Goal: Information Seeking & Learning: Learn about a topic

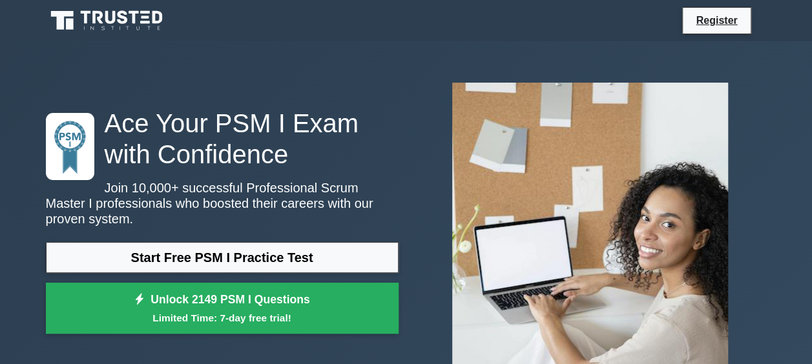
click at [263, 250] on link "Start Free PSM I Practice Test" at bounding box center [222, 257] width 353 height 31
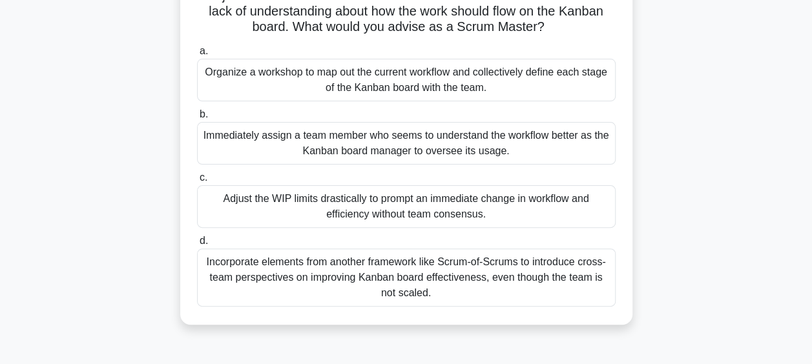
scroll to position [129, 0]
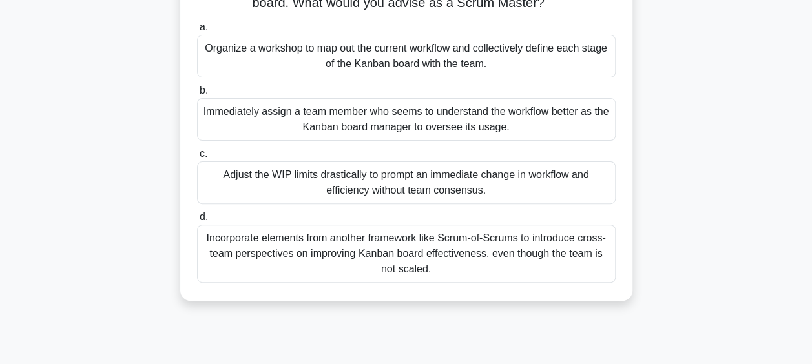
click at [407, 52] on div "Organize a workshop to map out the current workflow and collectively define eac…" at bounding box center [406, 56] width 418 height 43
click at [197, 32] on input "a. Organize a workshop to map out the current workflow and collectively define …" at bounding box center [197, 27] width 0 height 8
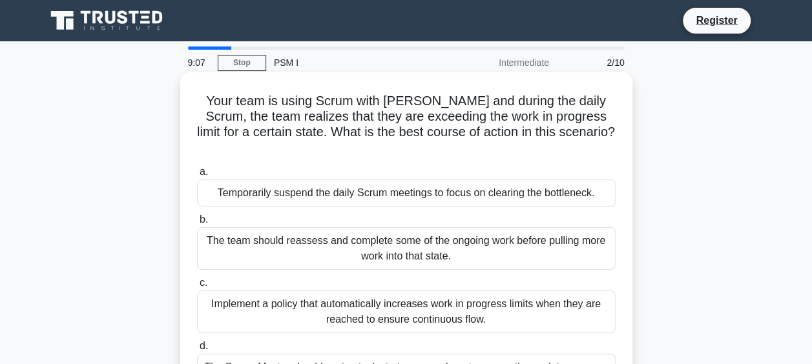
scroll to position [65, 0]
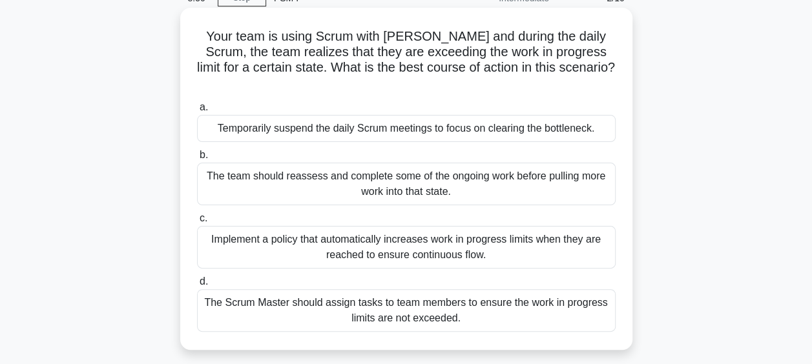
click at [470, 296] on div "The Scrum Master should assign tasks to team members to ensure the work in prog…" at bounding box center [406, 310] width 418 height 43
click at [197, 286] on input "d. The Scrum Master should assign tasks to team members to ensure the work in p…" at bounding box center [197, 282] width 0 height 8
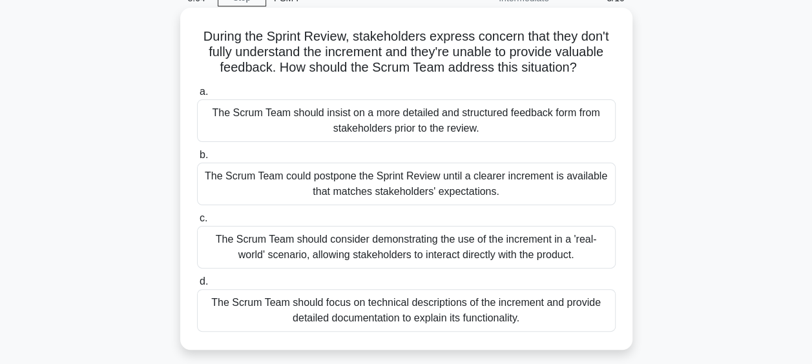
click at [436, 253] on div "The Scrum Team should consider demonstrating the use of the increment in a 'rea…" at bounding box center [406, 247] width 418 height 43
click at [197, 223] on input "c. The Scrum Team should consider demonstrating the use of the increment in a '…" at bounding box center [197, 218] width 0 height 8
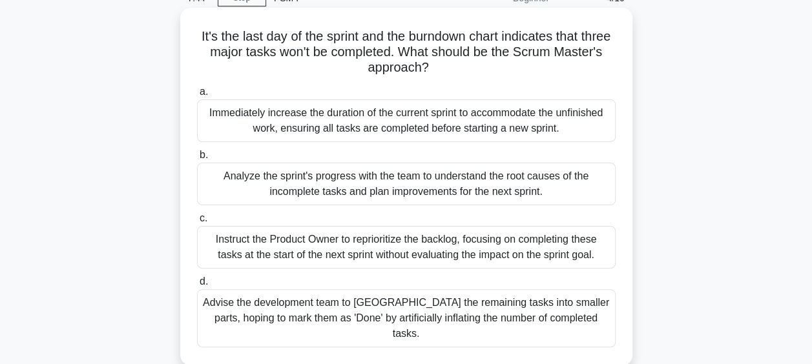
click at [341, 181] on div "Analyze the sprint's progress with the team to understand the root causes of th…" at bounding box center [406, 184] width 418 height 43
click at [197, 159] on input "b. Analyze the sprint's progress with the team to understand the root causes of…" at bounding box center [197, 155] width 0 height 8
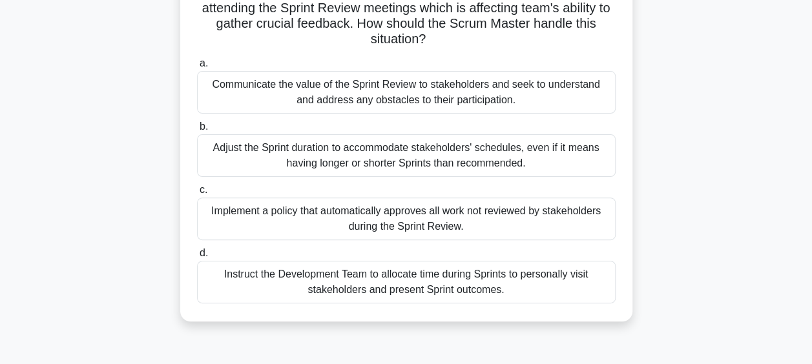
scroll to position [129, 0]
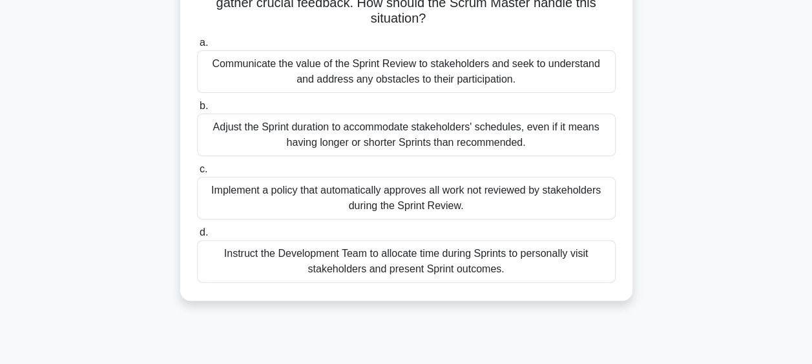
click at [407, 72] on div "Communicate the value of the Sprint Review to stakeholders and seek to understa…" at bounding box center [406, 71] width 418 height 43
click at [197, 47] on input "a. Communicate the value of the Sprint Review to stakeholders and seek to under…" at bounding box center [197, 43] width 0 height 8
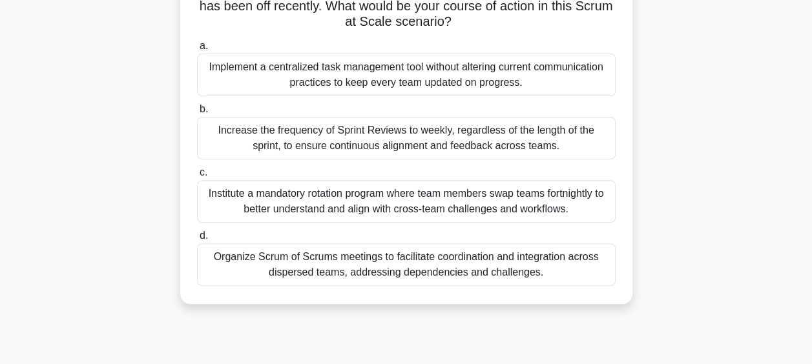
click at [161, 132] on div "You are working as a Scrum Master for a series of geographically dispersed team…" at bounding box center [406, 132] width 736 height 373
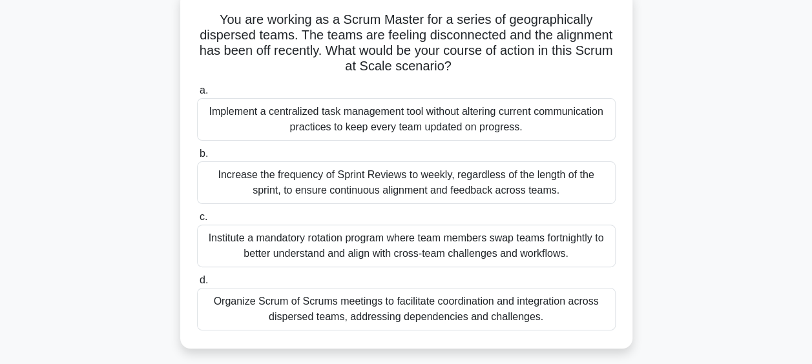
scroll to position [65, 0]
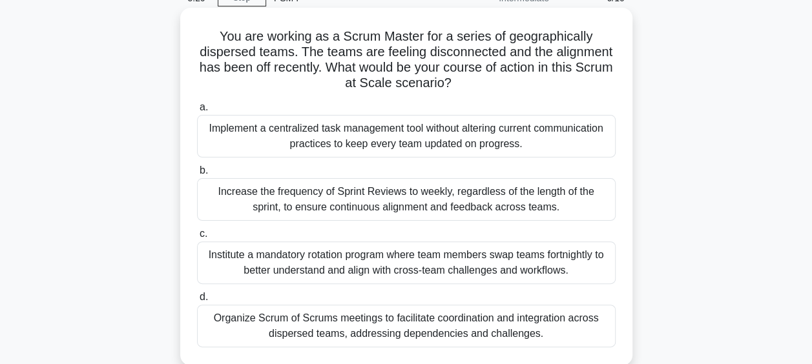
drag, startPoint x: 219, startPoint y: 36, endPoint x: 474, endPoint y: 87, distance: 260.1
click at [474, 87] on h5 "You are working as a Scrum Master for a series of geographically dispersed team…" at bounding box center [406, 59] width 421 height 63
click at [467, 87] on icon ".spinner_0XTQ{transform-origin:center;animation:spinner_y6GP .75s linear infini…" at bounding box center [458, 83] width 15 height 15
click at [353, 141] on div "Implement a centralized task management tool without altering current communica…" at bounding box center [406, 136] width 418 height 43
click at [197, 112] on input "a. Implement a centralized task management tool without altering current commun…" at bounding box center [197, 107] width 0 height 8
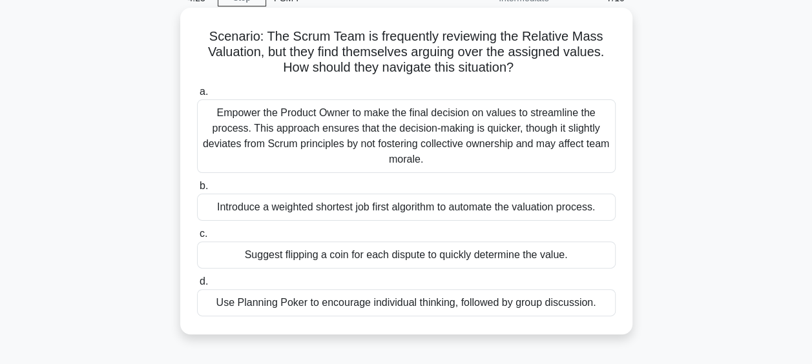
click at [363, 138] on div "Empower the Product Owner to make the final decision on values to streamline th…" at bounding box center [406, 136] width 418 height 74
click at [197, 96] on input "a. Empower the Product Owner to make the final decision on values to streamline…" at bounding box center [197, 92] width 0 height 8
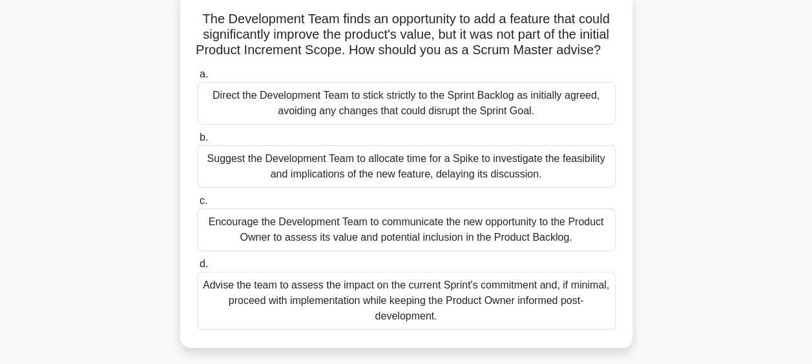
scroll to position [86, 0]
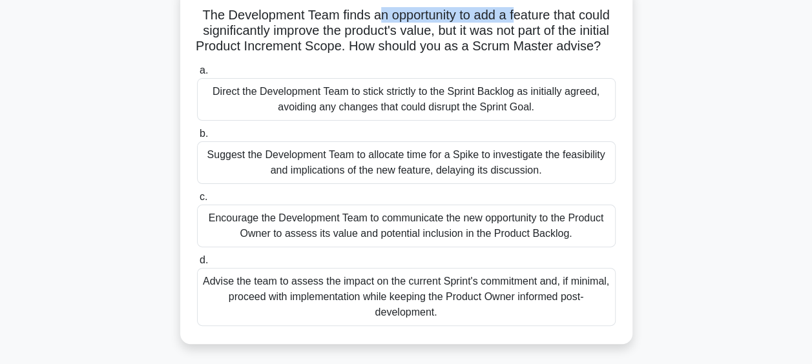
drag, startPoint x: 396, startPoint y: 19, endPoint x: 545, endPoint y: 19, distance: 148.5
click at [545, 19] on h5 "The Development Team finds an opportunity to add a feature that could significa…" at bounding box center [406, 31] width 421 height 48
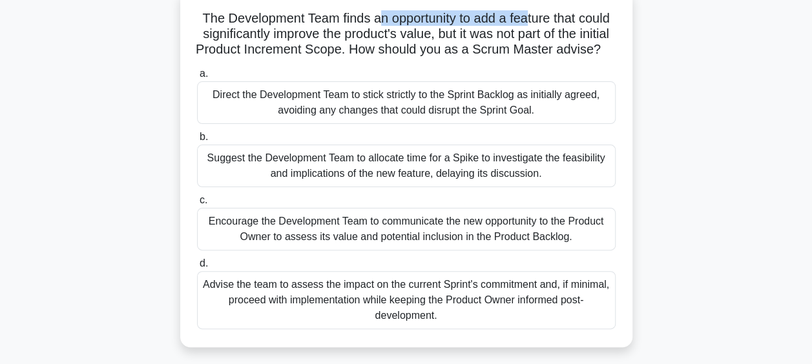
drag, startPoint x: 545, startPoint y: 19, endPoint x: 679, endPoint y: 60, distance: 140.3
click at [679, 60] on div "The Development Team finds an opportunity to add a feature that could significa…" at bounding box center [406, 176] width 736 height 373
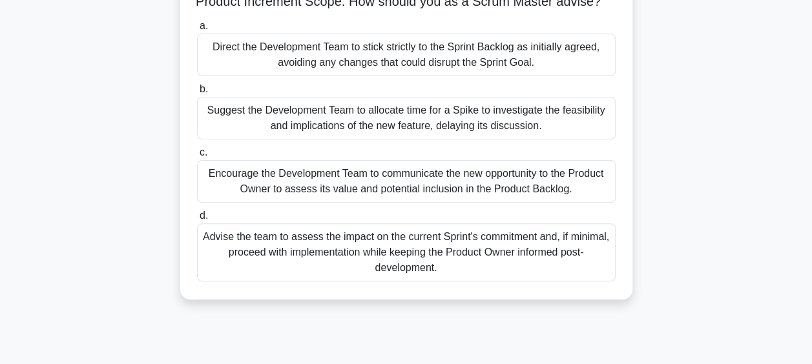
scroll to position [150, 0]
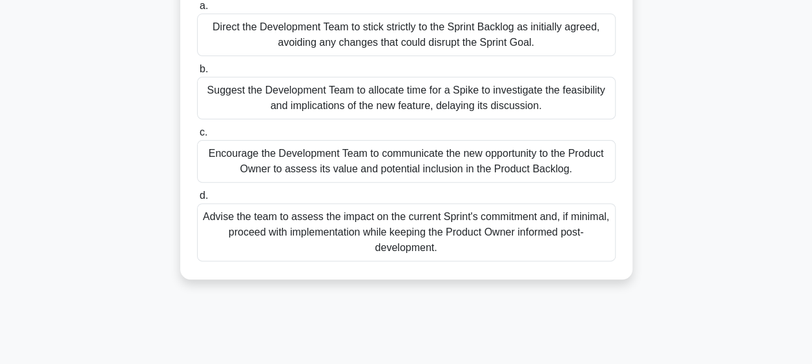
click at [438, 178] on div "Encourage the Development Team to communicate the new opportunity to the Produc…" at bounding box center [406, 161] width 418 height 43
click at [197, 137] on input "c. Encourage the Development Team to communicate the new opportunity to the Pro…" at bounding box center [197, 132] width 0 height 8
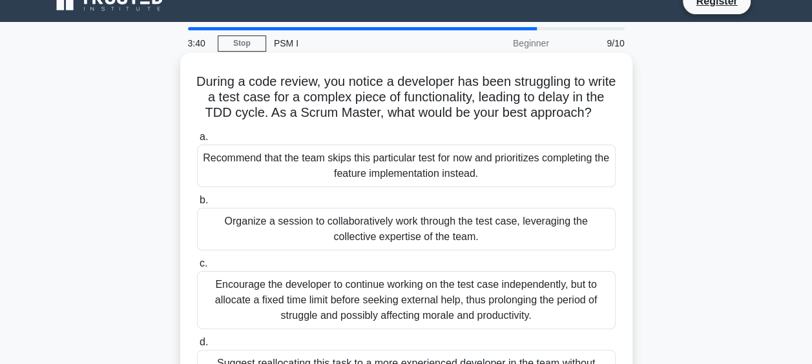
scroll to position [0, 0]
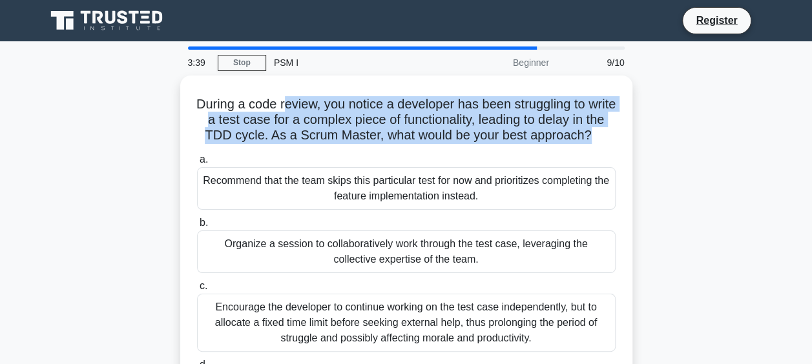
drag, startPoint x: 297, startPoint y: 105, endPoint x: 667, endPoint y: 130, distance: 370.9
click at [667, 130] on div "During a code review, you notice a developer has been struggling to write a tes…" at bounding box center [406, 262] width 736 height 373
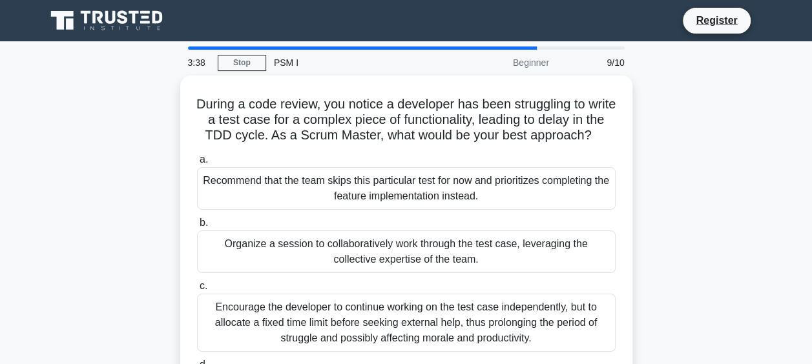
click at [771, 278] on div "During a code review, you notice a developer has been struggling to write a tes…" at bounding box center [406, 262] width 736 height 373
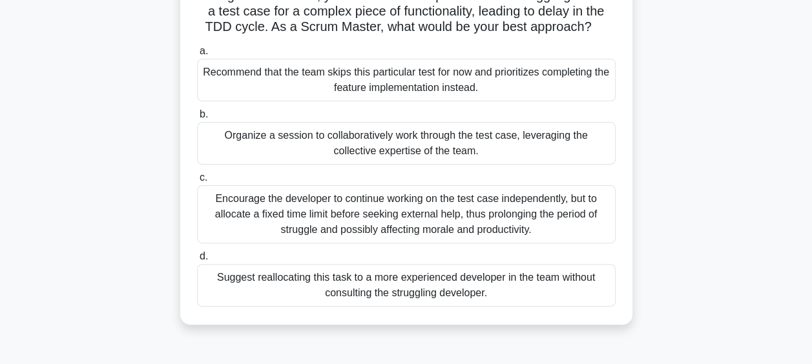
scroll to position [129, 0]
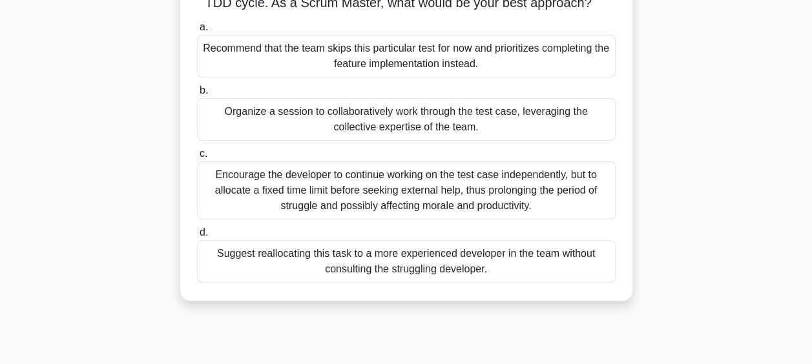
click at [430, 141] on div "Organize a session to collaboratively work through the test case, leveraging th…" at bounding box center [406, 119] width 418 height 43
click at [197, 95] on input "b. Organize a session to collaboratively work through the test case, leveraging…" at bounding box center [197, 91] width 0 height 8
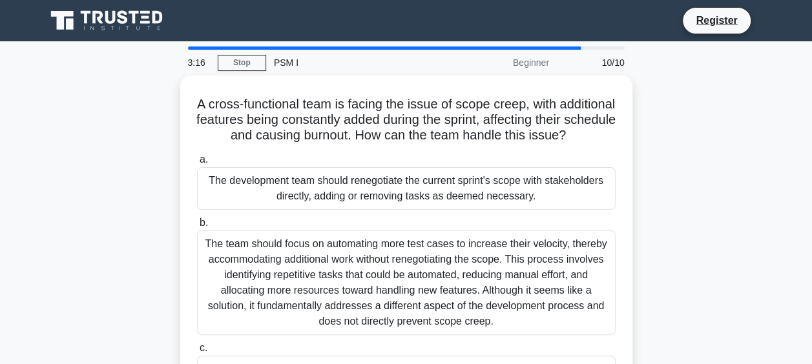
scroll to position [65, 0]
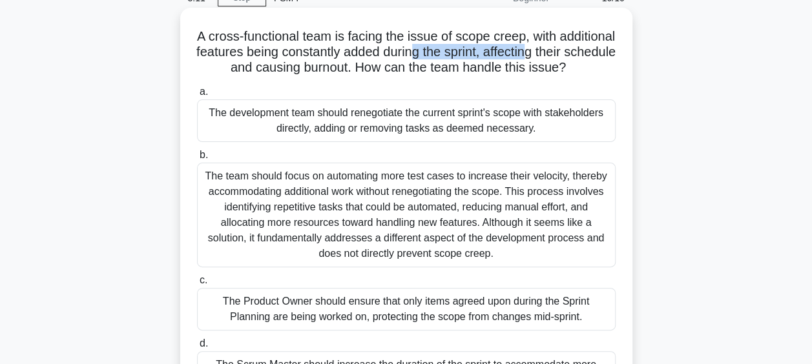
drag, startPoint x: 539, startPoint y: 53, endPoint x: 602, endPoint y: 53, distance: 63.3
click at [602, 53] on h5 "A cross-functional team is facing the issue of scope creep, with additional fea…" at bounding box center [406, 52] width 421 height 48
click at [247, 70] on h5 "A cross-functional team is facing the issue of scope creep, with additional fea…" at bounding box center [406, 52] width 421 height 48
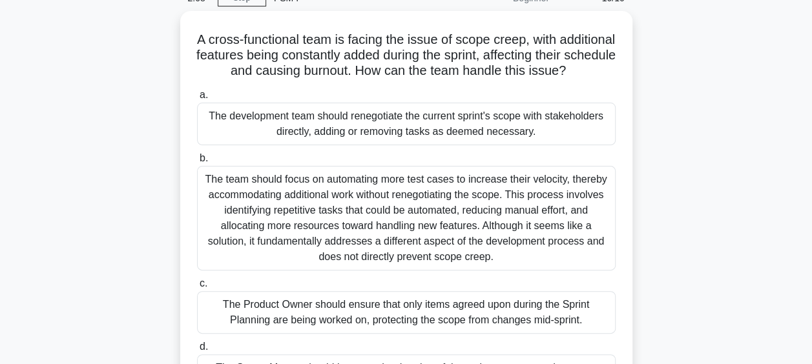
scroll to position [129, 0]
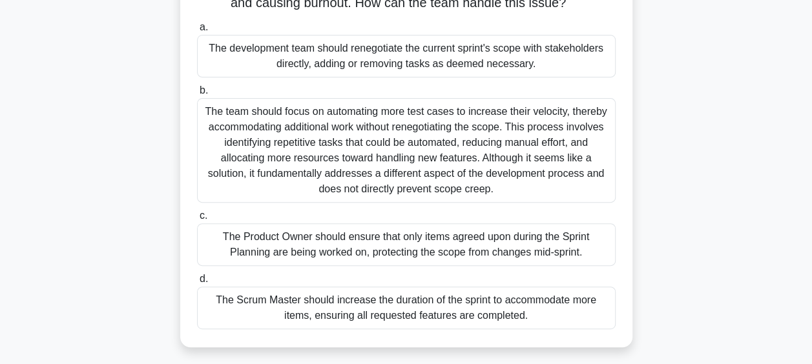
click at [365, 261] on div "The Product Owner should ensure that only items agreed upon during the Sprint P…" at bounding box center [406, 244] width 418 height 43
click at [197, 220] on input "c. The Product Owner should ensure that only items agreed upon during the Sprin…" at bounding box center [197, 216] width 0 height 8
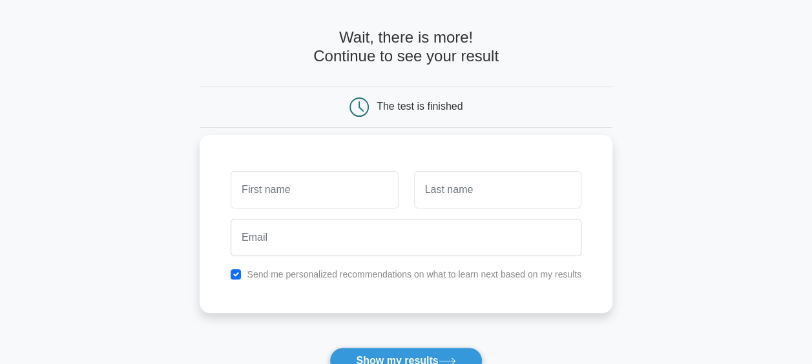
scroll to position [65, 0]
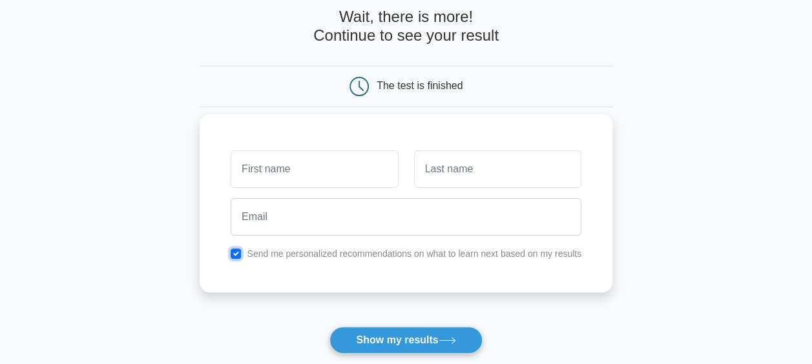
click at [236, 250] on input "checkbox" at bounding box center [236, 254] width 10 height 10
checkbox input "false"
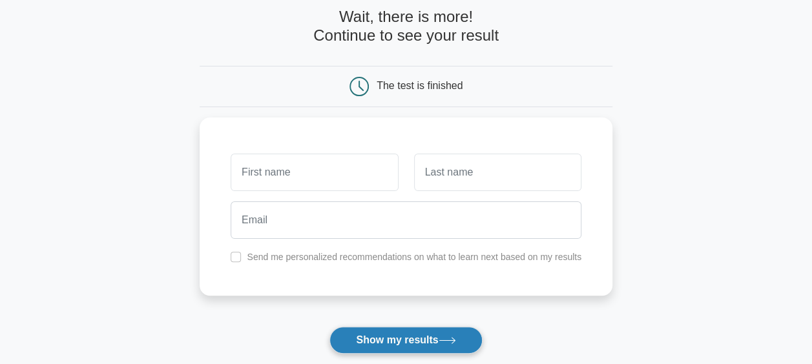
click at [406, 341] on button "Show my results" at bounding box center [405, 340] width 152 height 27
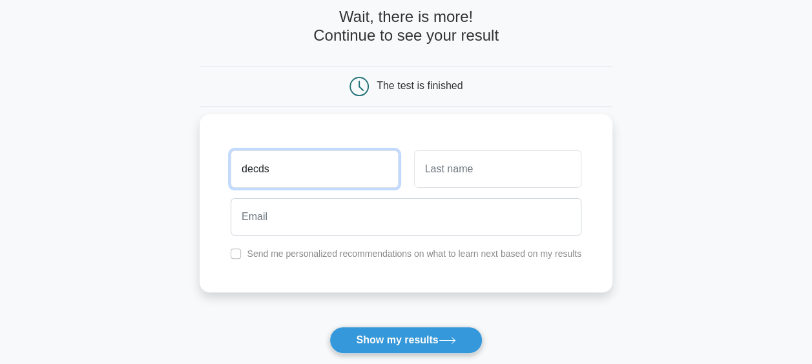
type input "decds"
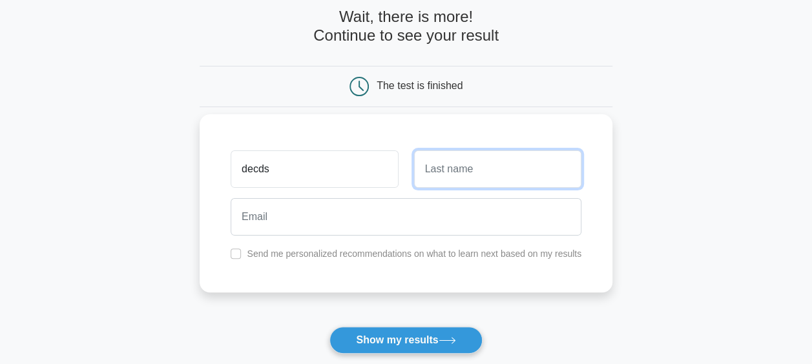
click at [471, 177] on input "text" at bounding box center [497, 168] width 167 height 37
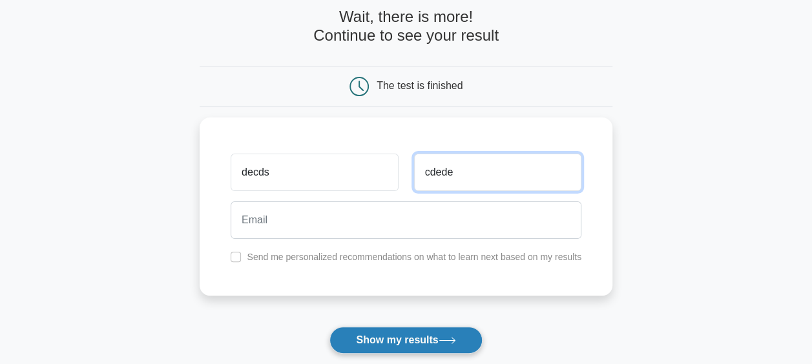
type input "cdede"
click at [418, 343] on button "Show my results" at bounding box center [405, 340] width 152 height 27
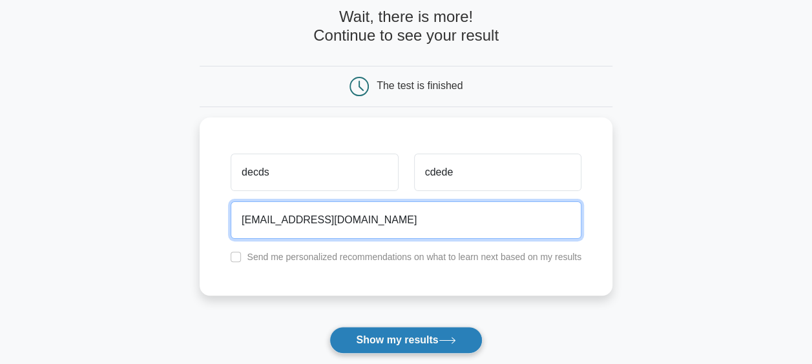
type input "cdecsd@dewde.com"
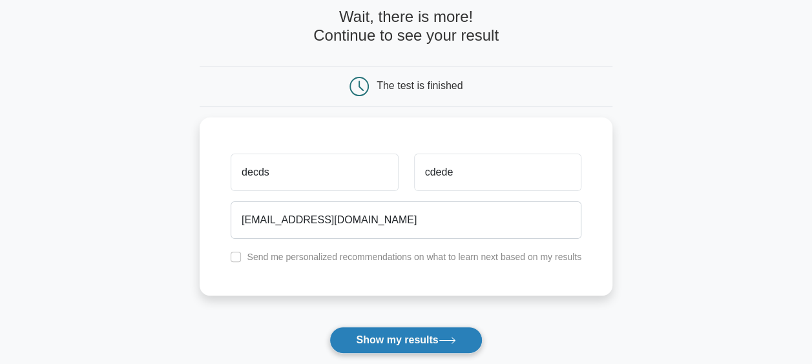
click at [436, 336] on button "Show my results" at bounding box center [405, 340] width 152 height 27
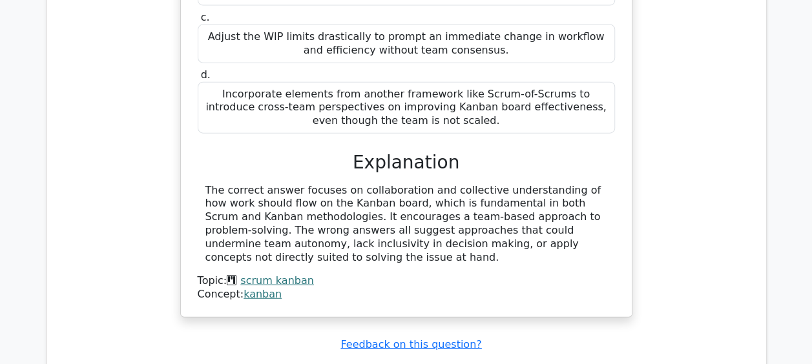
scroll to position [1550, 0]
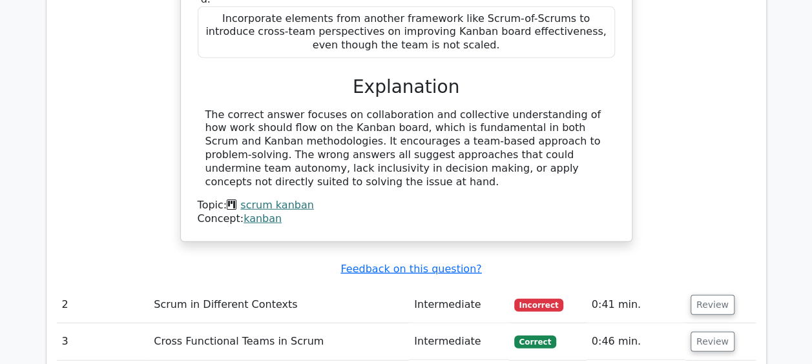
click at [234, 287] on td "Scrum in Different Contexts" at bounding box center [279, 305] width 260 height 37
click at [697, 295] on button "Review" at bounding box center [712, 305] width 44 height 20
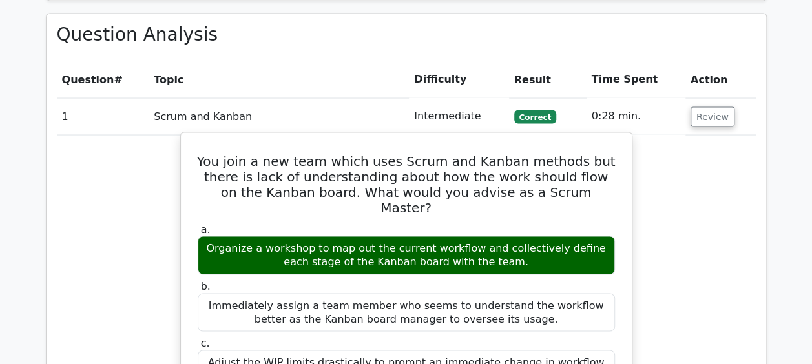
scroll to position [1098, 0]
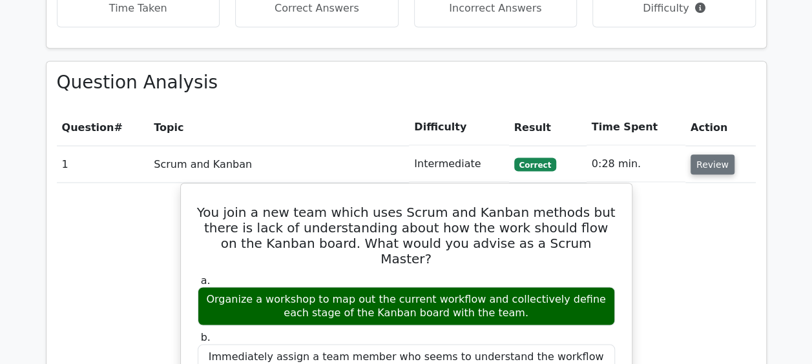
click at [706, 154] on button "Review" at bounding box center [712, 164] width 44 height 20
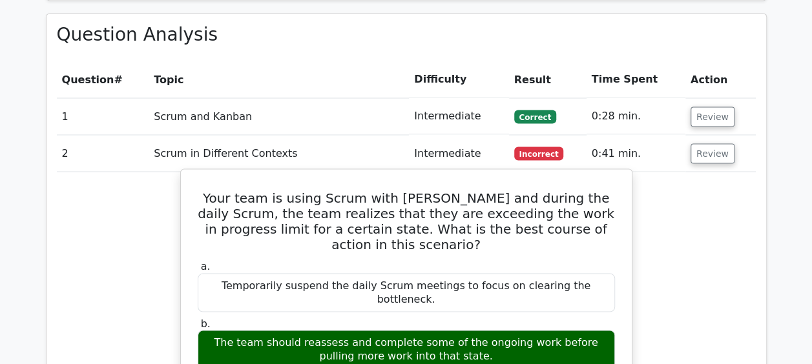
scroll to position [1291, 0]
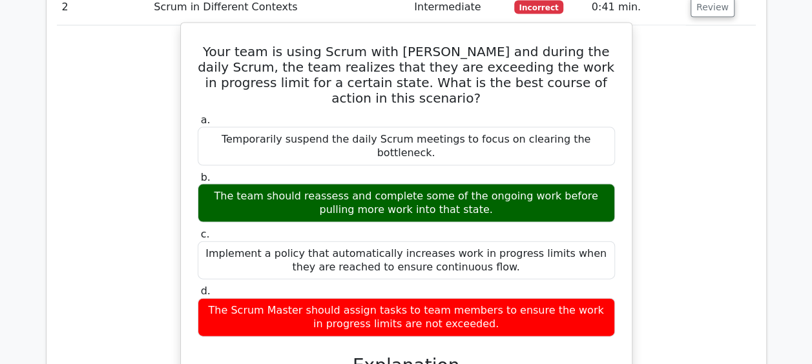
drag, startPoint x: 330, startPoint y: 232, endPoint x: 452, endPoint y: 232, distance: 122.0
click at [452, 298] on div "The Scrum Master should assign tasks to team members to ensure the work in prog…" at bounding box center [406, 317] width 417 height 39
drag, startPoint x: 452, startPoint y: 232, endPoint x: 487, endPoint y: 247, distance: 38.2
click at [487, 298] on div "The Scrum Master should assign tasks to team members to ensure the work in prog…" at bounding box center [406, 317] width 417 height 39
drag, startPoint x: 351, startPoint y: 230, endPoint x: 487, endPoint y: 249, distance: 138.2
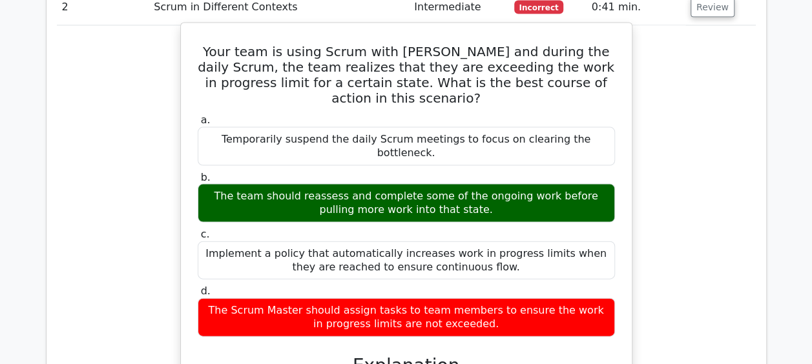
click at [487, 298] on div "The Scrum Master should assign tasks to team members to ensure the work in prog…" at bounding box center [406, 317] width 417 height 39
click at [490, 298] on div "The Scrum Master should assign tasks to team members to ensure the work in prog…" at bounding box center [406, 317] width 417 height 39
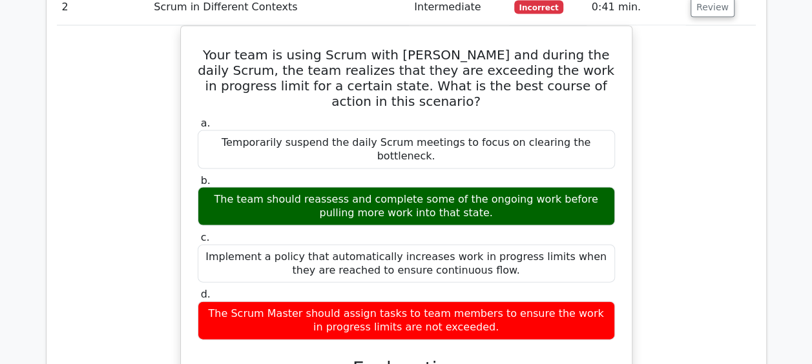
click at [703, 248] on div "Your team is using Scrum with Kanban and during the daily Scrum, the team reali…" at bounding box center [406, 296] width 699 height 540
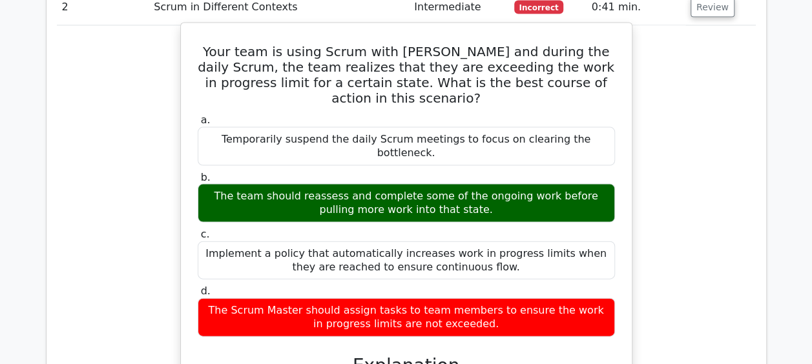
drag, startPoint x: 336, startPoint y: 245, endPoint x: 518, endPoint y: 245, distance: 181.4
click at [518, 298] on div "The Scrum Master should assign tasks to team members to ensure the work in prog…" at bounding box center [406, 317] width 417 height 39
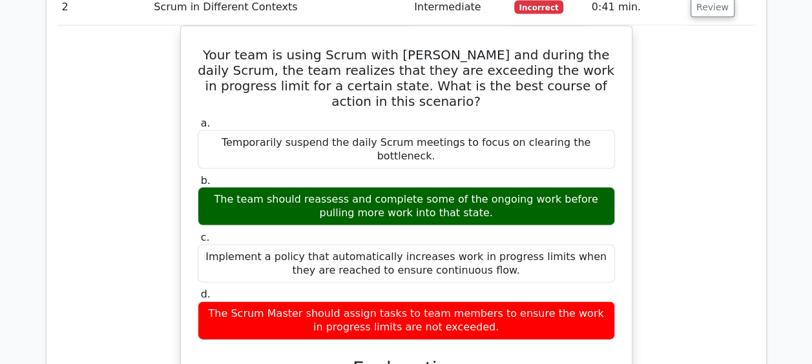
drag, startPoint x: 518, startPoint y: 245, endPoint x: 681, endPoint y: 240, distance: 163.4
click at [681, 240] on div "Your team is using Scrum with Kanban and during the daily Scrum, the team reali…" at bounding box center [406, 296] width 699 height 540
drag, startPoint x: 681, startPoint y: 240, endPoint x: 668, endPoint y: 269, distance: 31.5
click at [668, 269] on div "Your team is using Scrum with Kanban and during the daily Scrum, the team reali…" at bounding box center [406, 296] width 699 height 540
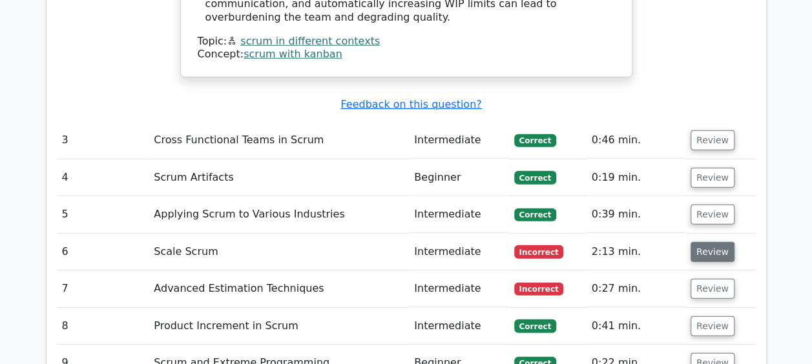
scroll to position [1808, 0]
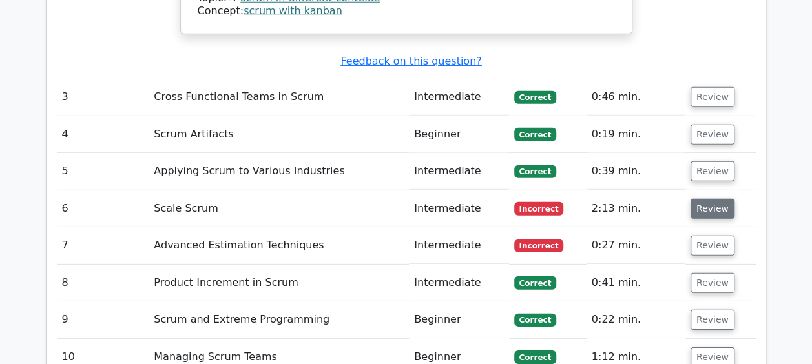
click at [718, 199] on button "Review" at bounding box center [712, 209] width 44 height 20
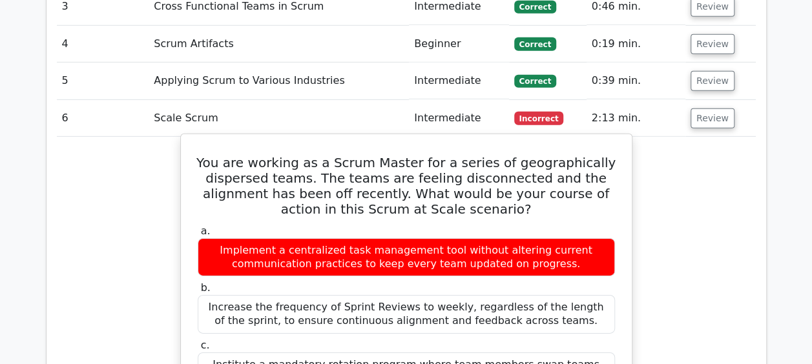
scroll to position [1937, 0]
